Goal: Task Accomplishment & Management: Use online tool/utility

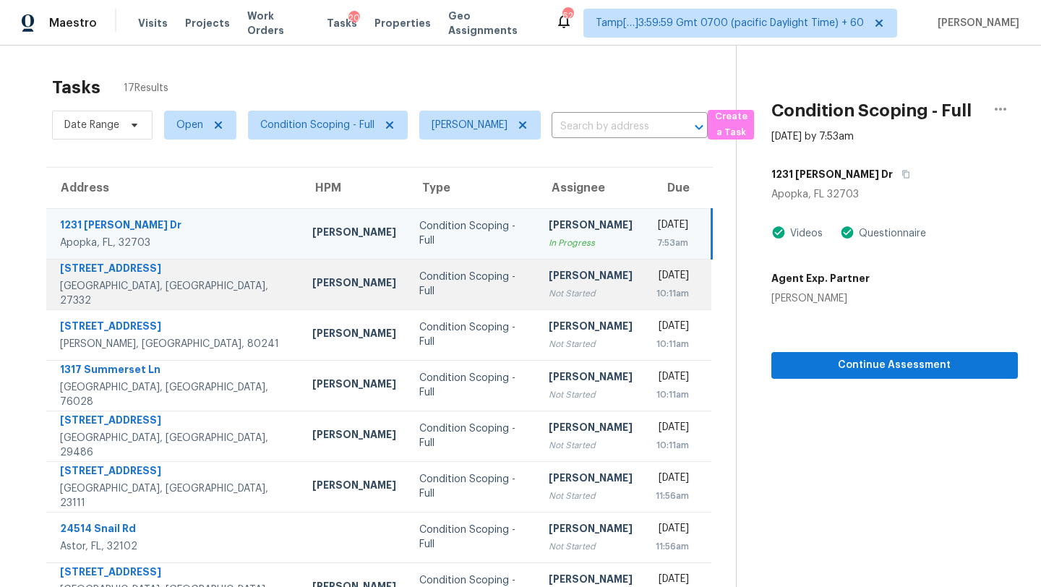
click at [549, 281] on div "[PERSON_NAME]" at bounding box center [591, 277] width 84 height 18
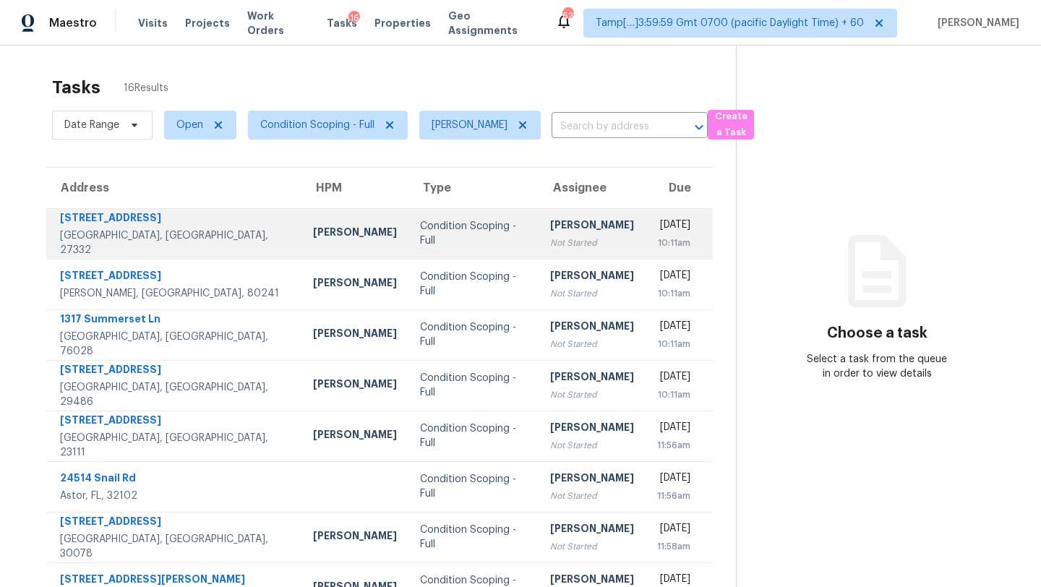
click at [550, 246] on div "Not Started" at bounding box center [592, 243] width 84 height 14
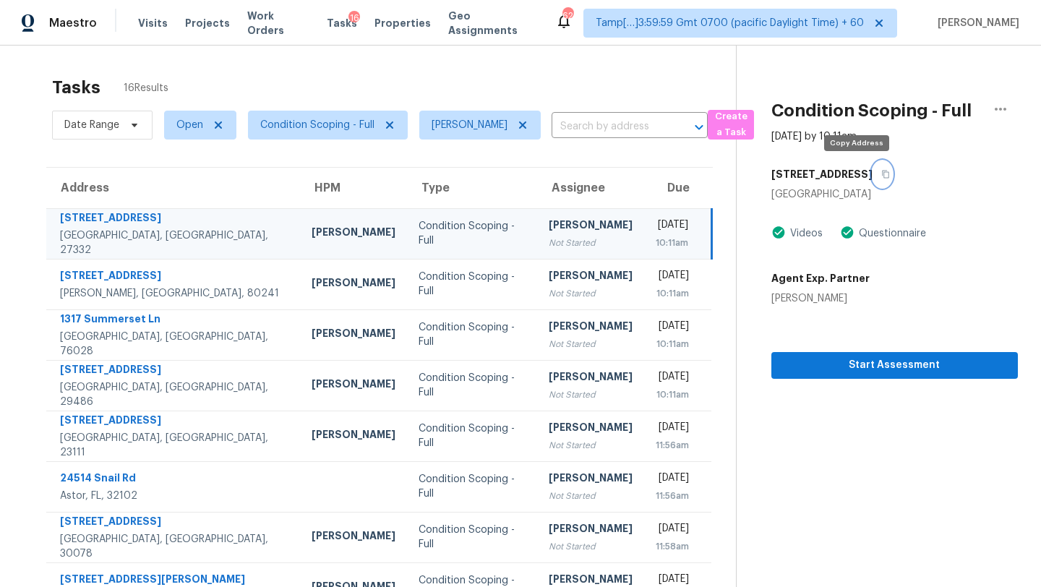
click at [881, 176] on icon "button" at bounding box center [885, 174] width 9 height 9
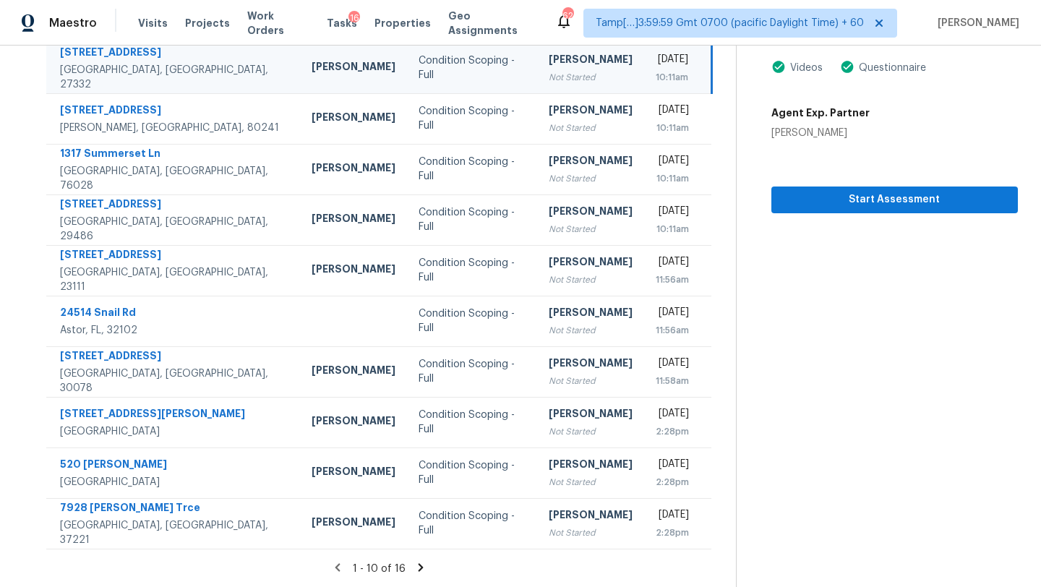
scroll to position [85, 0]
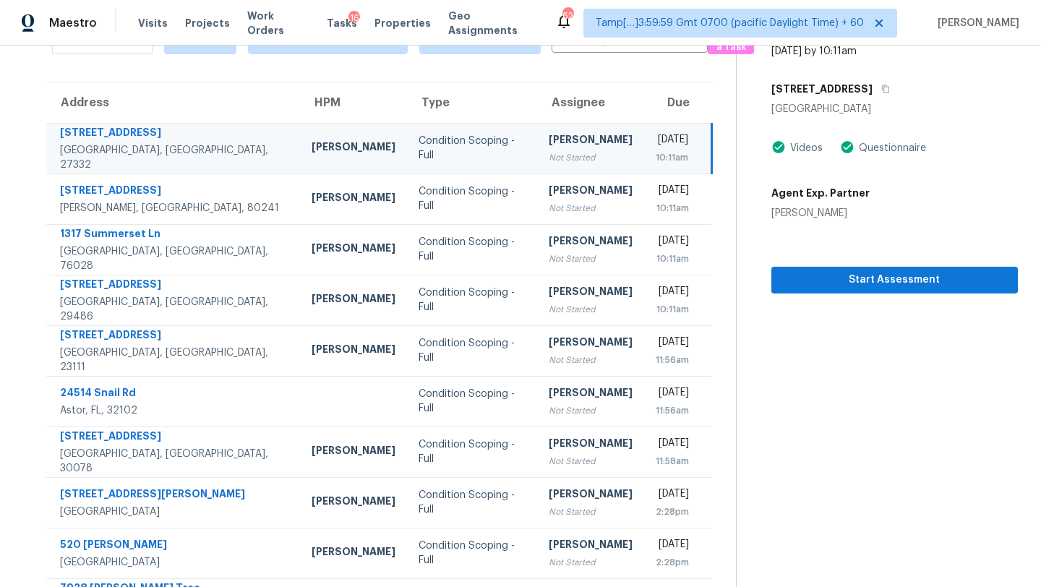
click at [549, 164] on td "[PERSON_NAME] Not Started" at bounding box center [590, 148] width 107 height 51
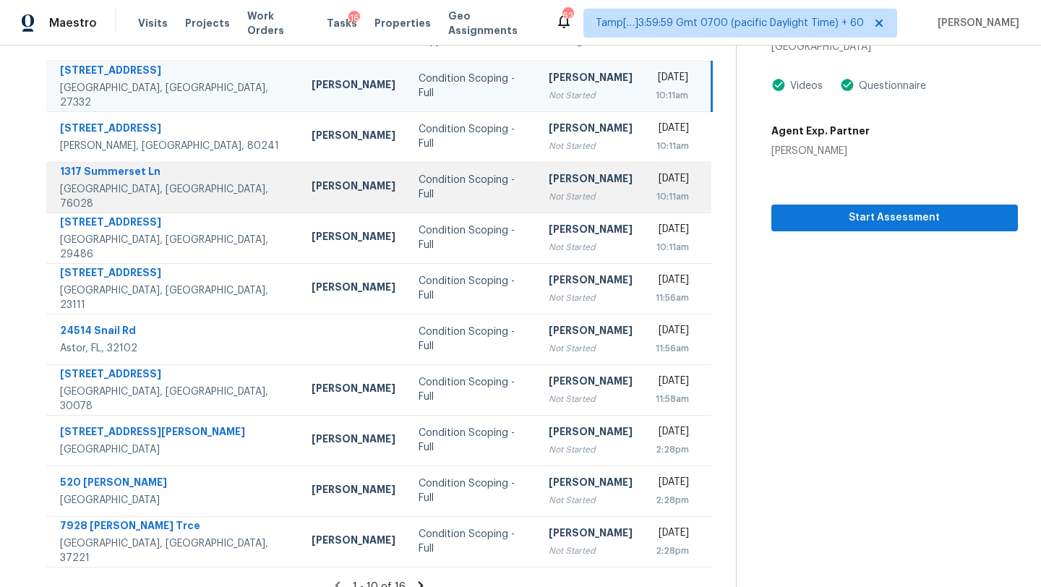
scroll to position [147, 0]
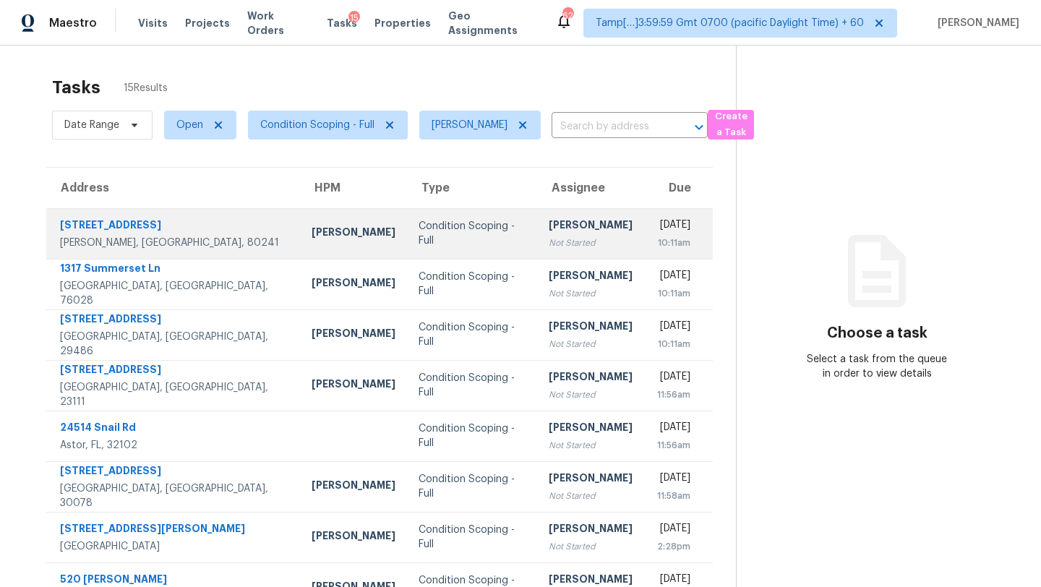
click at [549, 237] on div "Not Started" at bounding box center [591, 243] width 84 height 14
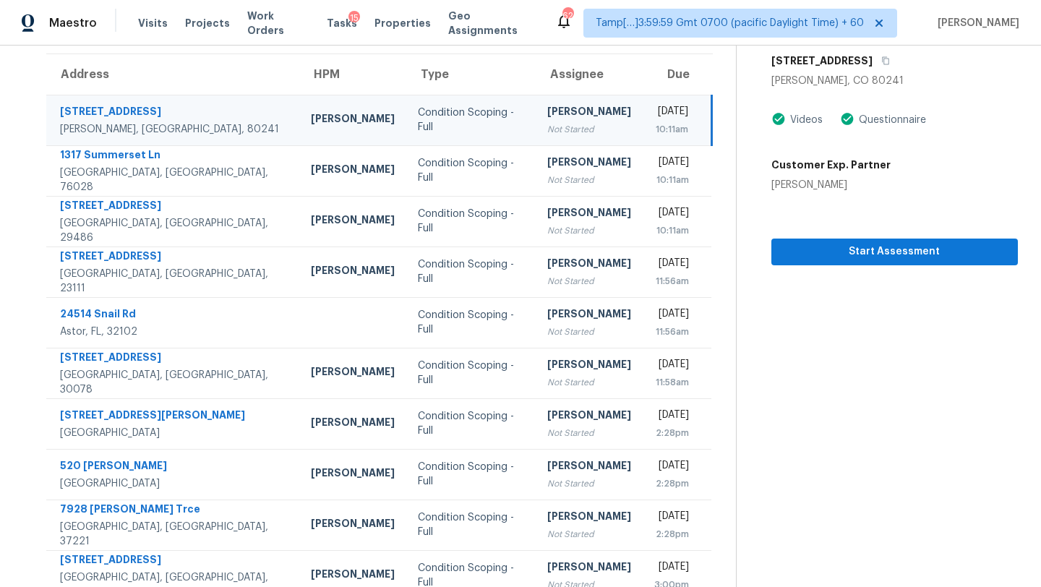
scroll to position [113, 0]
click at [882, 64] on icon "button" at bounding box center [885, 62] width 7 height 8
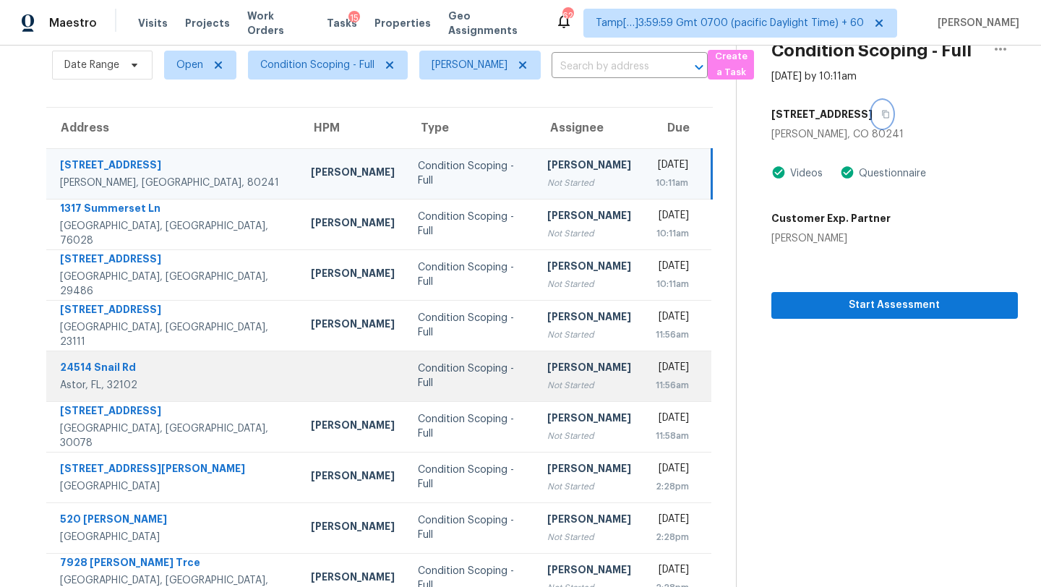
scroll to position [53, 0]
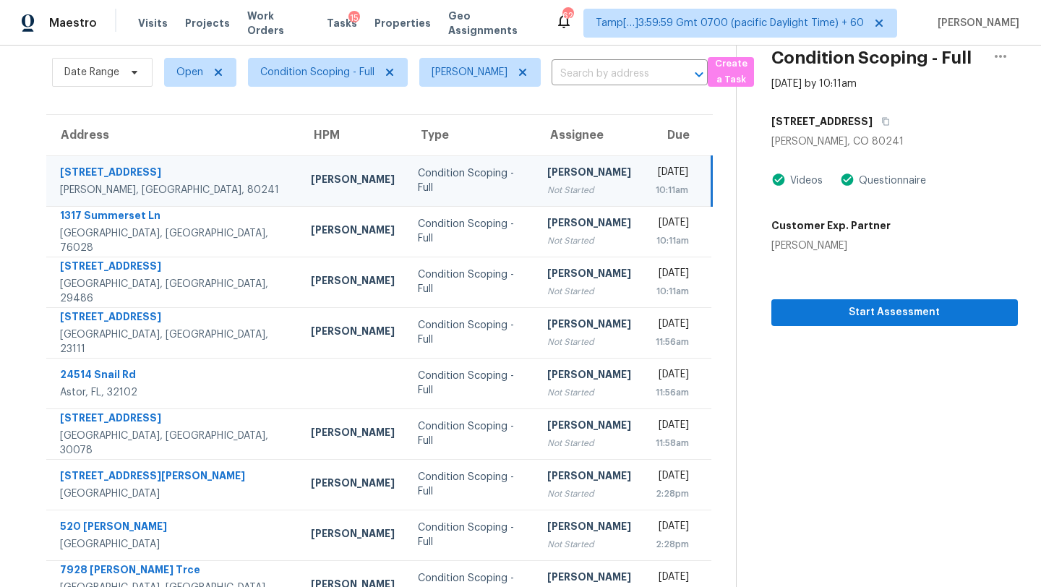
click at [547, 184] on div "Not Started" at bounding box center [589, 190] width 84 height 14
click at [881, 124] on icon "button" at bounding box center [885, 121] width 9 height 9
